Goal: Find specific page/section: Find specific page/section

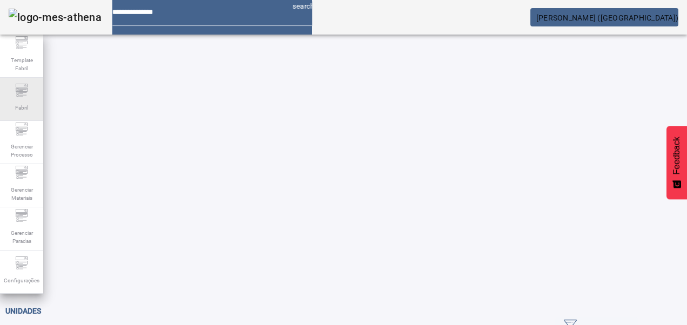
click at [10, 115] on div "Fabril" at bounding box center [21, 99] width 43 height 43
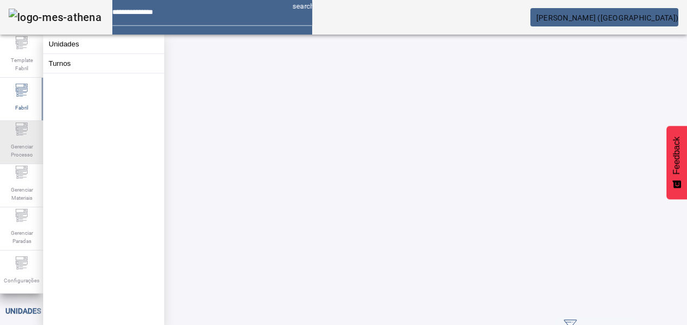
click at [18, 135] on icon at bounding box center [21, 129] width 13 height 13
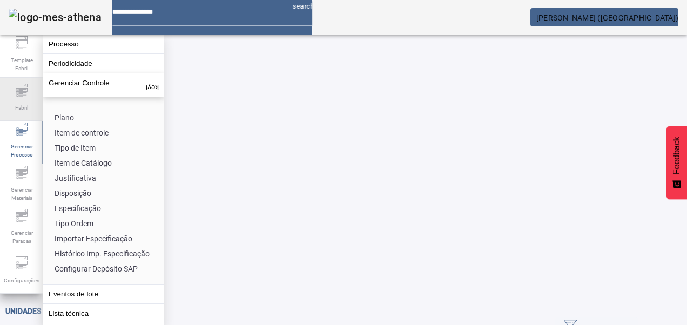
click at [18, 111] on span "Fabril" at bounding box center [21, 107] width 19 height 15
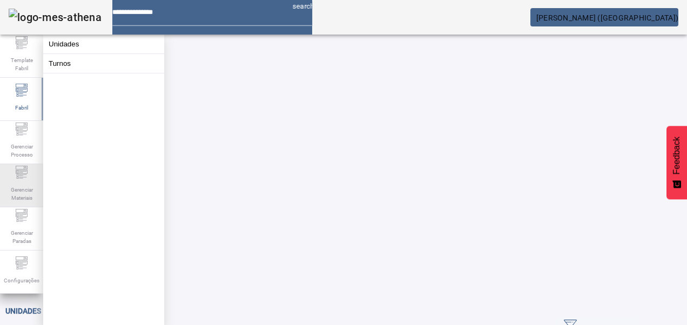
click at [25, 166] on div "Gerenciar Materiais" at bounding box center [21, 185] width 43 height 43
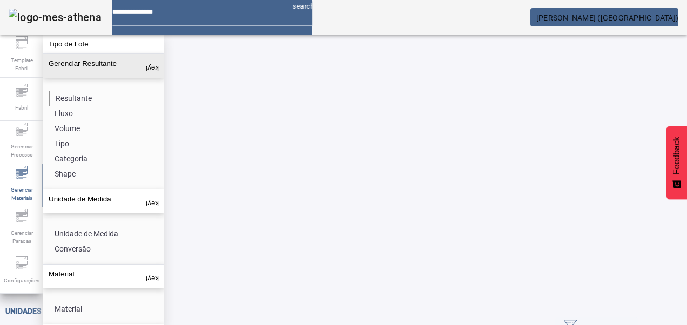
click at [71, 91] on li "Resultante" at bounding box center [106, 98] width 114 height 15
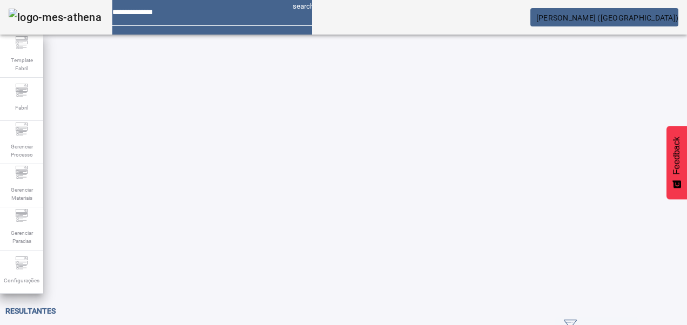
click at [629, 319] on span "ABRIR FILTROS" at bounding box center [597, 327] width 66 height 16
drag, startPoint x: 126, startPoint y: 100, endPoint x: 10, endPoint y: 83, distance: 117.9
click at [10, 83] on div "**********" at bounding box center [343, 162] width 687 height 325
type input "******"
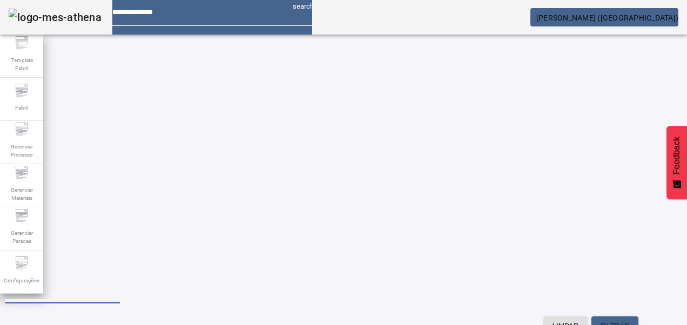
scroll to position [125, 0]
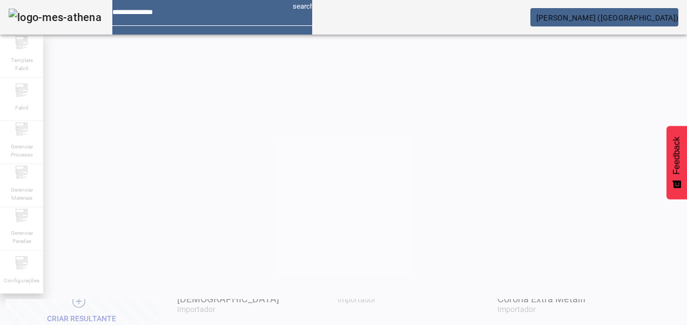
scroll to position [44, 0]
